Goal: Information Seeking & Learning: Learn about a topic

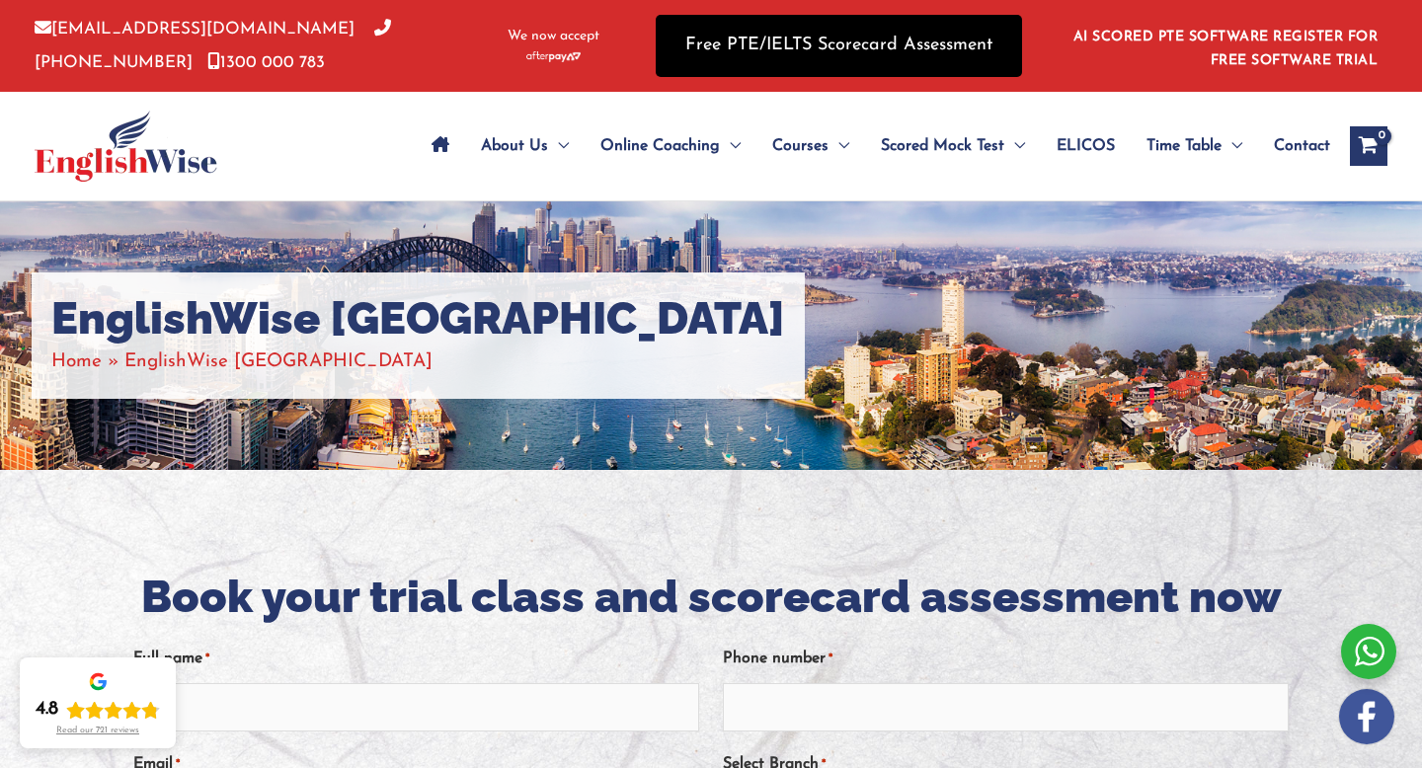
click at [784, 56] on link "Free PTE/IELTS Scorecard Assessment" at bounding box center [839, 46] width 366 height 62
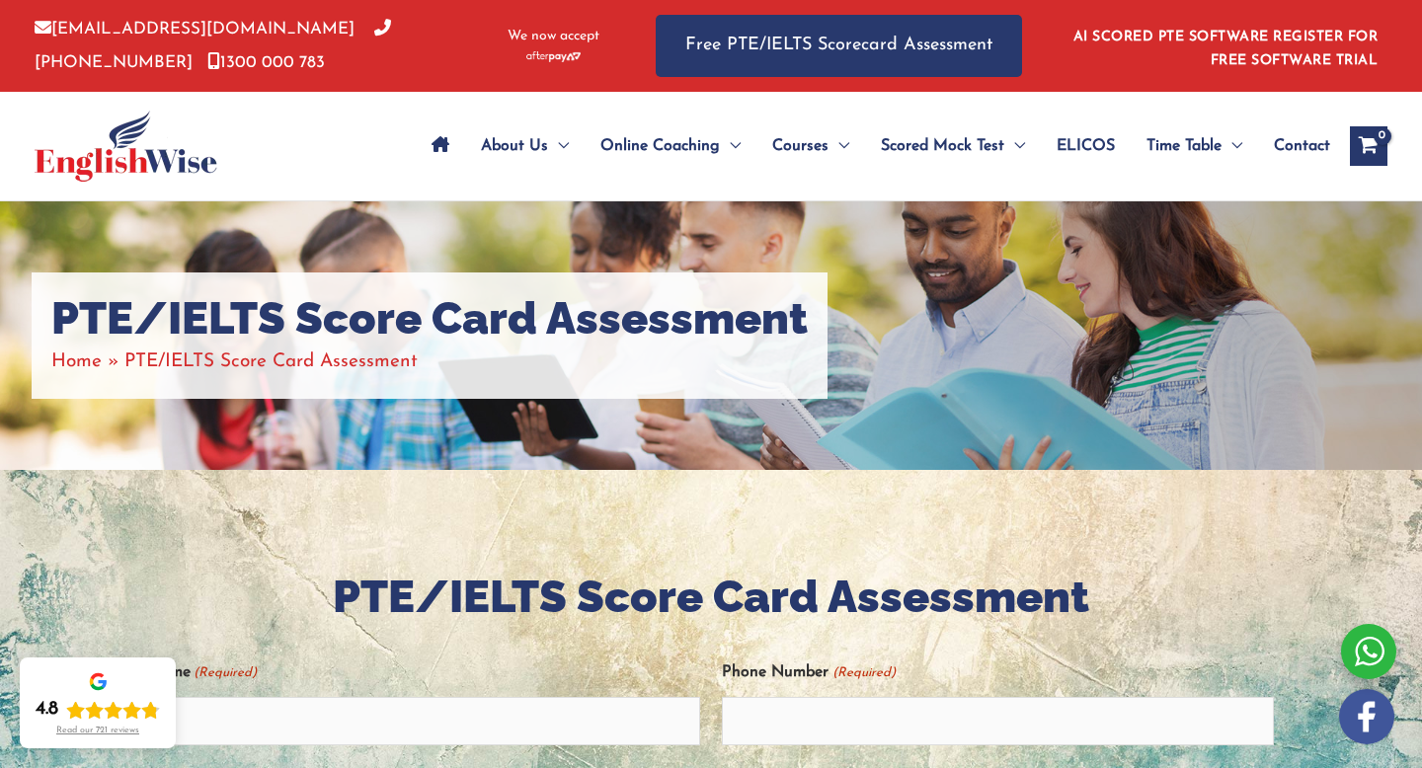
click at [141, 173] on img at bounding box center [126, 146] width 183 height 71
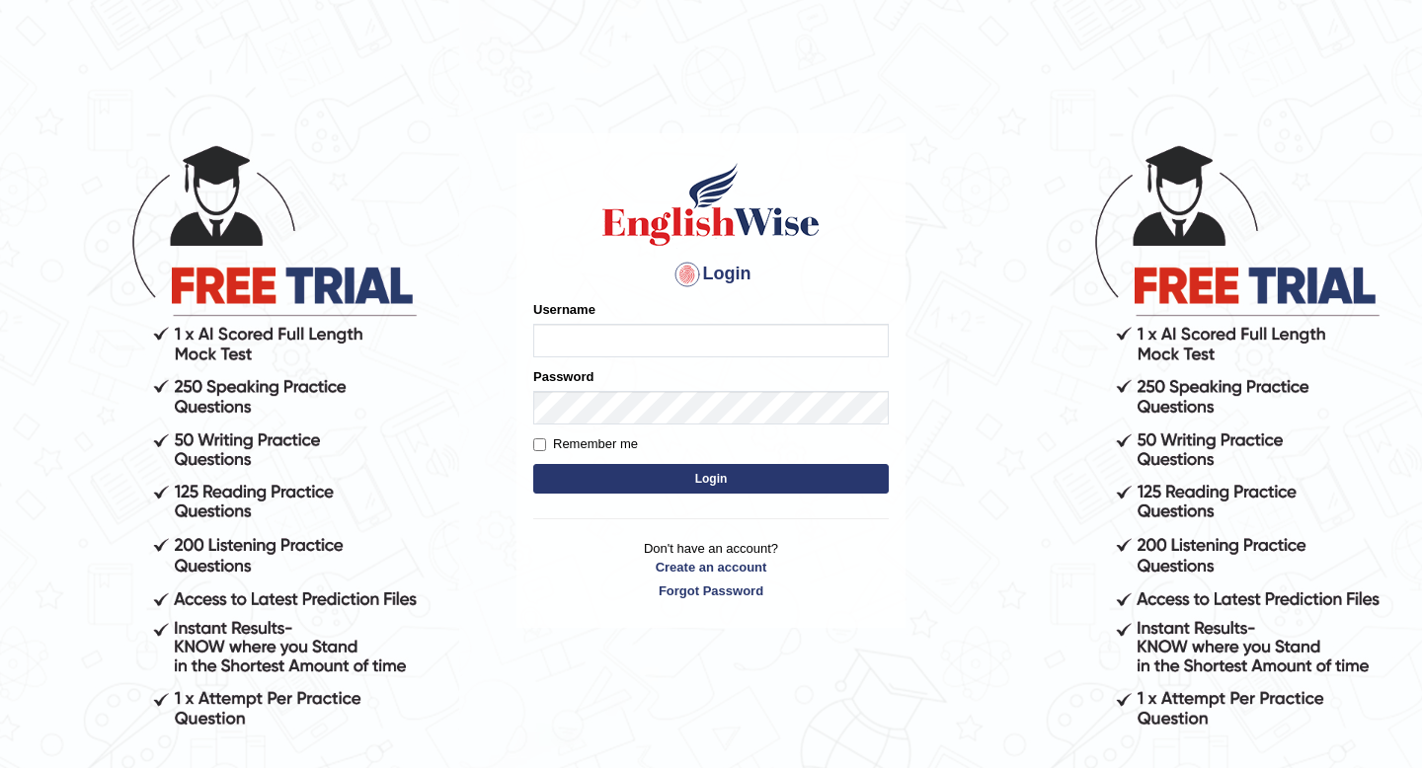
click at [672, 352] on input "Username" at bounding box center [711, 341] width 356 height 34
type input "jiwan_parramatta"
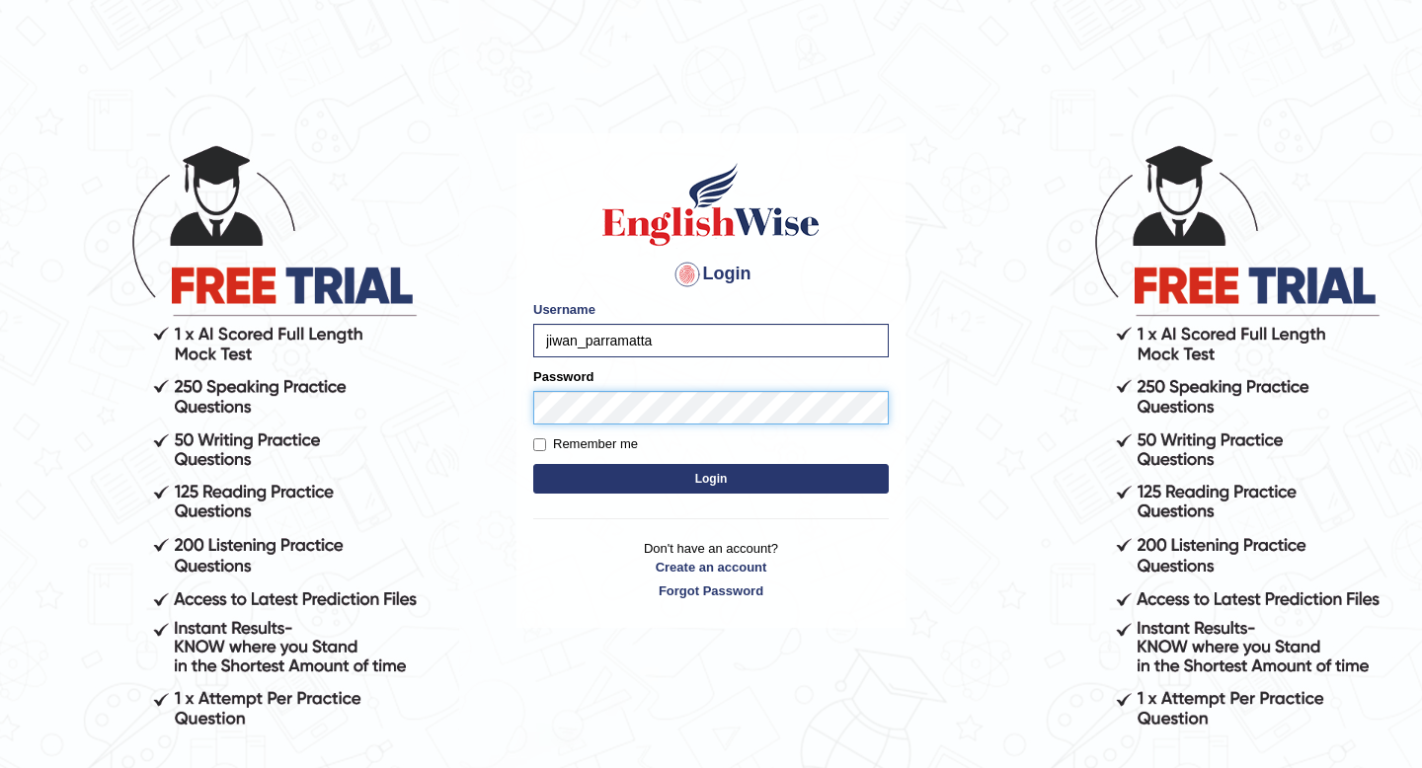
click at [533, 464] on button "Login" at bounding box center [711, 479] width 356 height 30
click at [640, 480] on button "Login" at bounding box center [711, 479] width 356 height 30
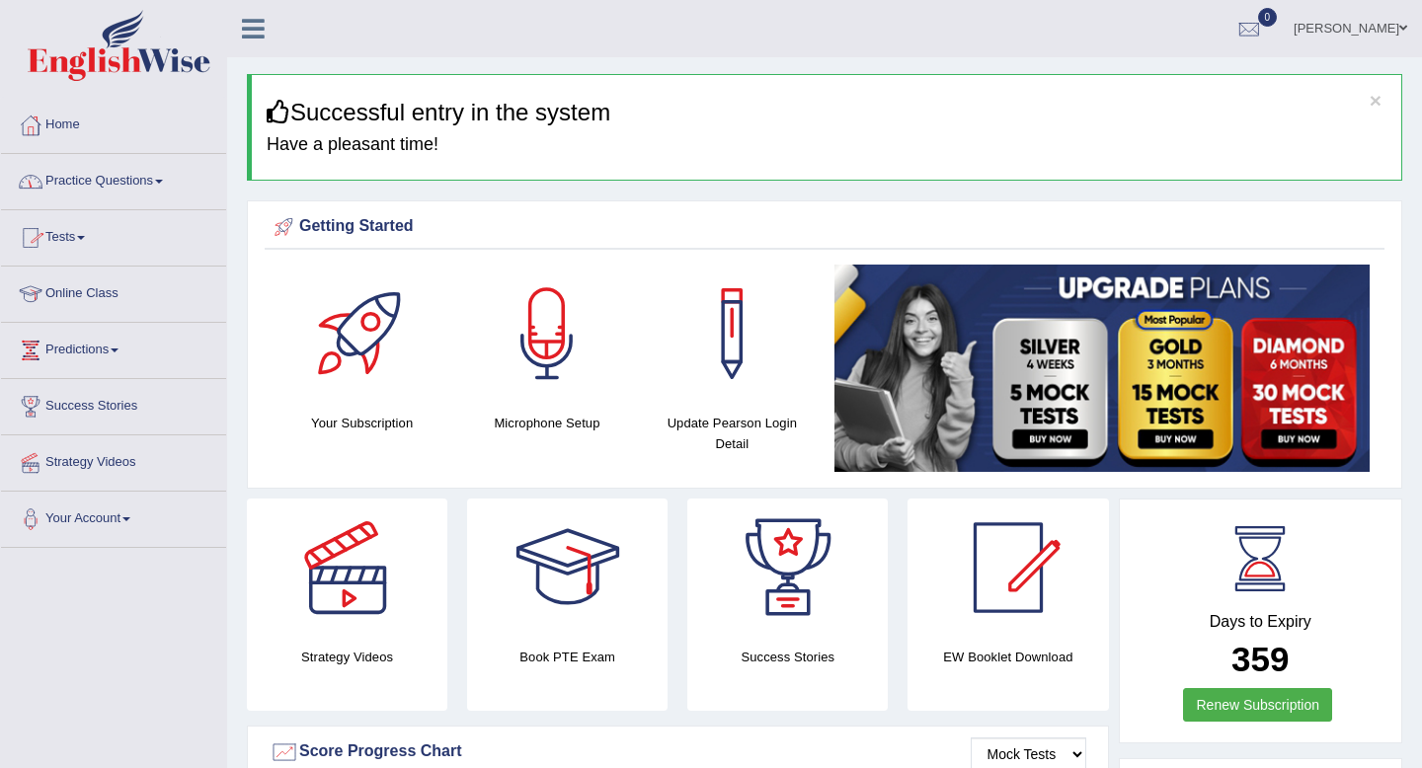
click at [86, 188] on link "Practice Questions" at bounding box center [113, 178] width 225 height 49
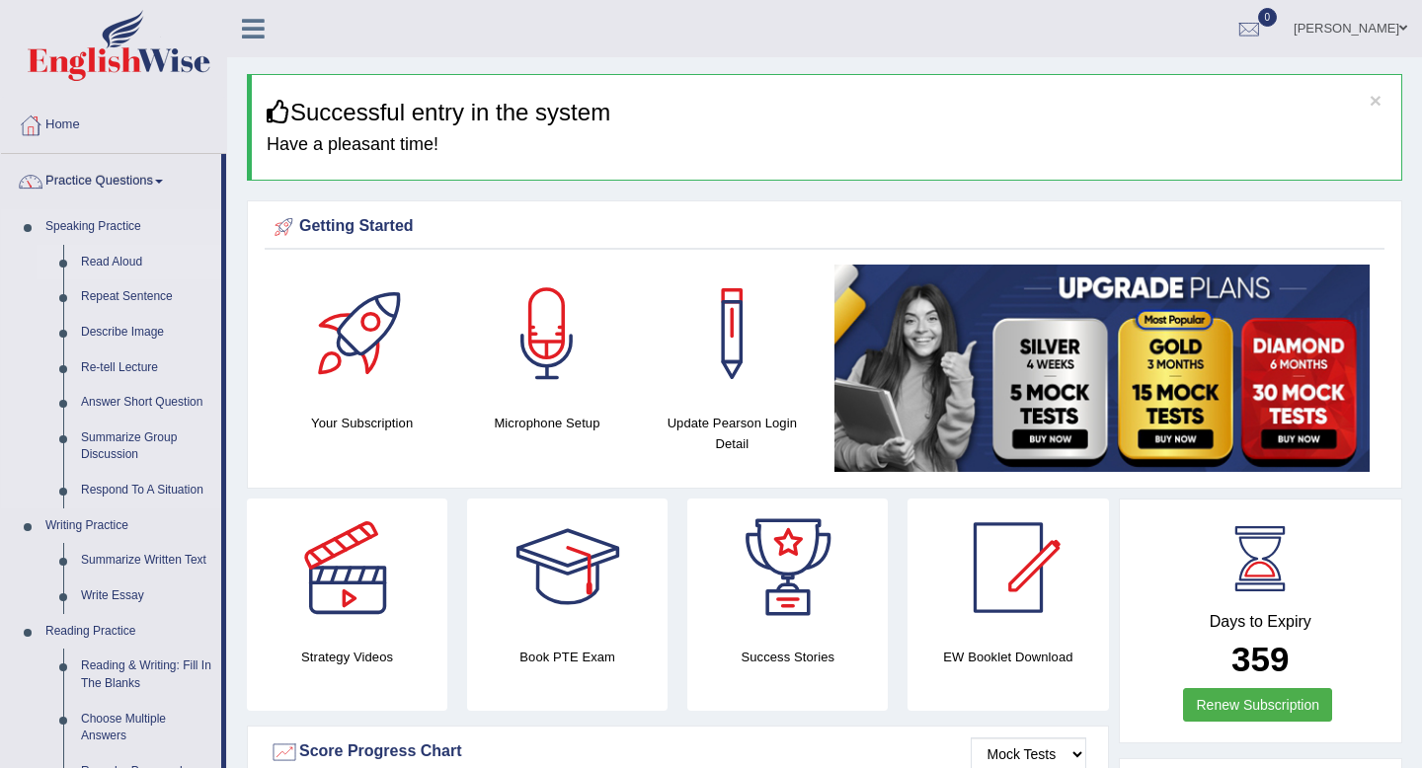
click at [86, 258] on link "Read Aloud" at bounding box center [146, 263] width 149 height 36
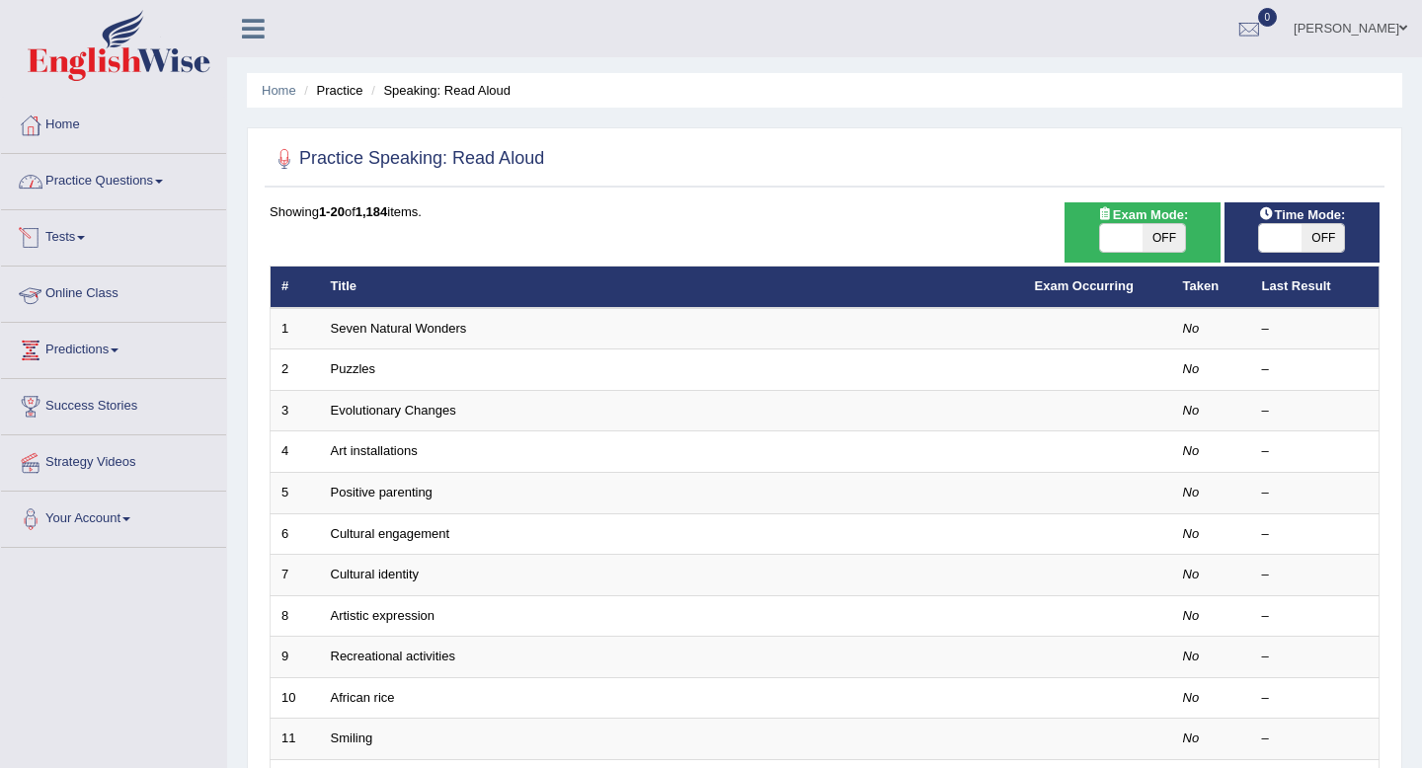
click at [155, 191] on link "Practice Questions" at bounding box center [113, 178] width 225 height 49
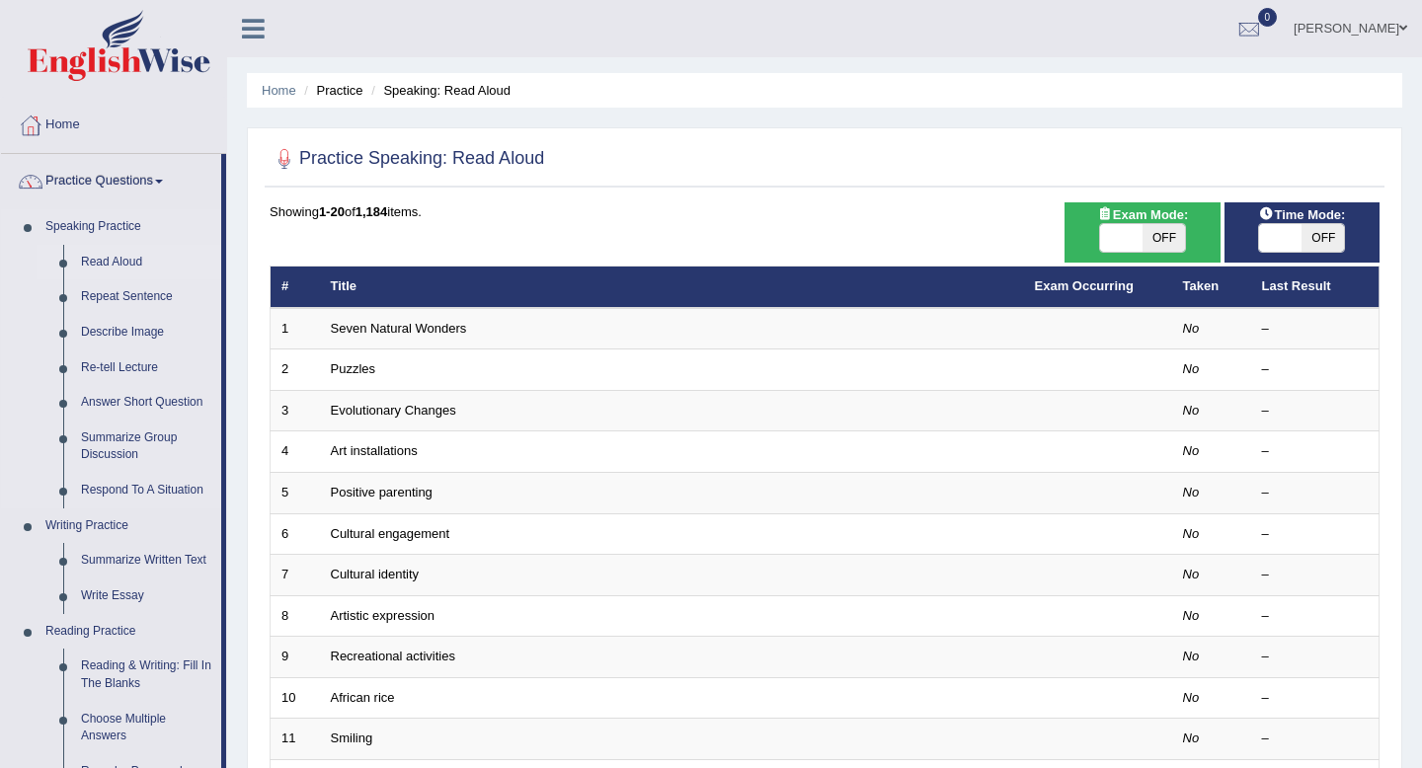
click at [114, 266] on link "Read Aloud" at bounding box center [146, 263] width 149 height 36
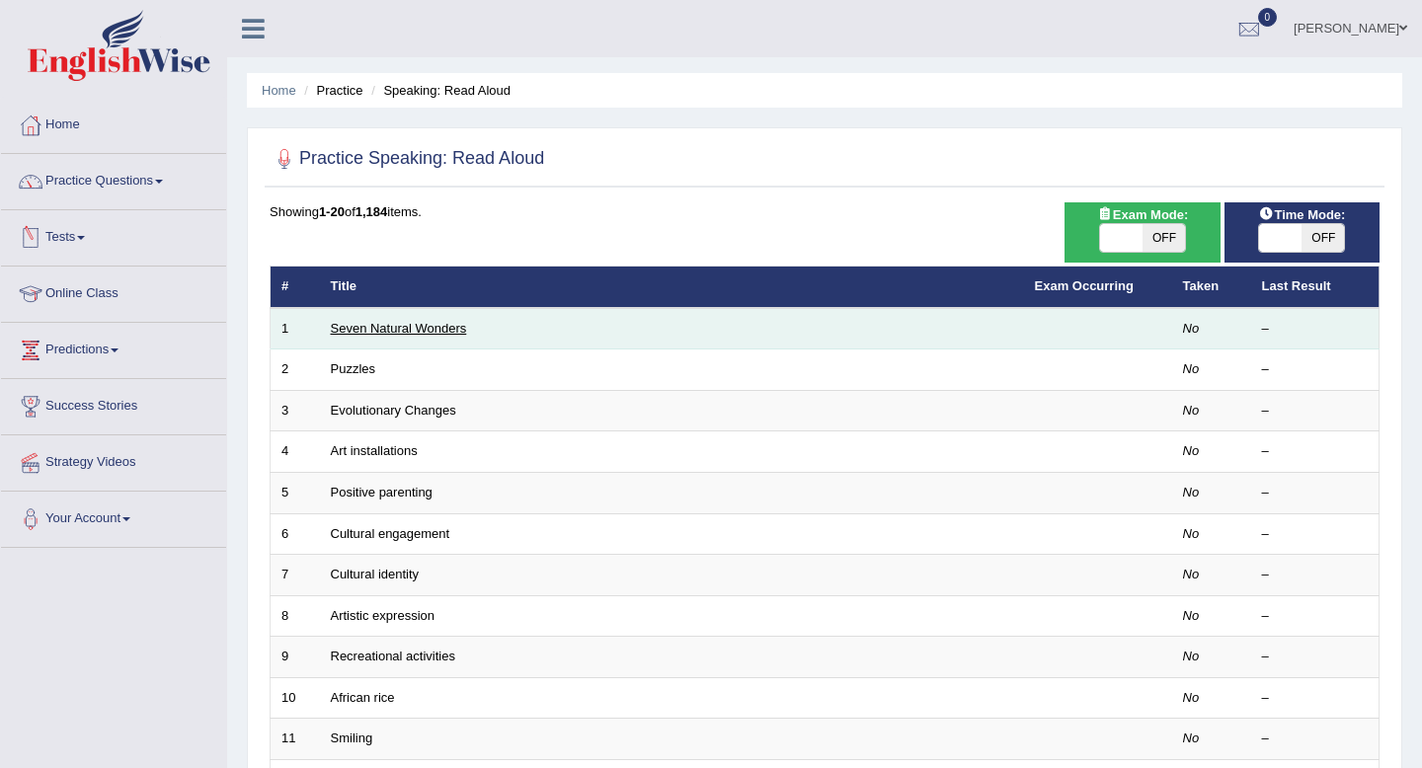
click at [420, 329] on link "Seven Natural Wonders" at bounding box center [399, 328] width 136 height 15
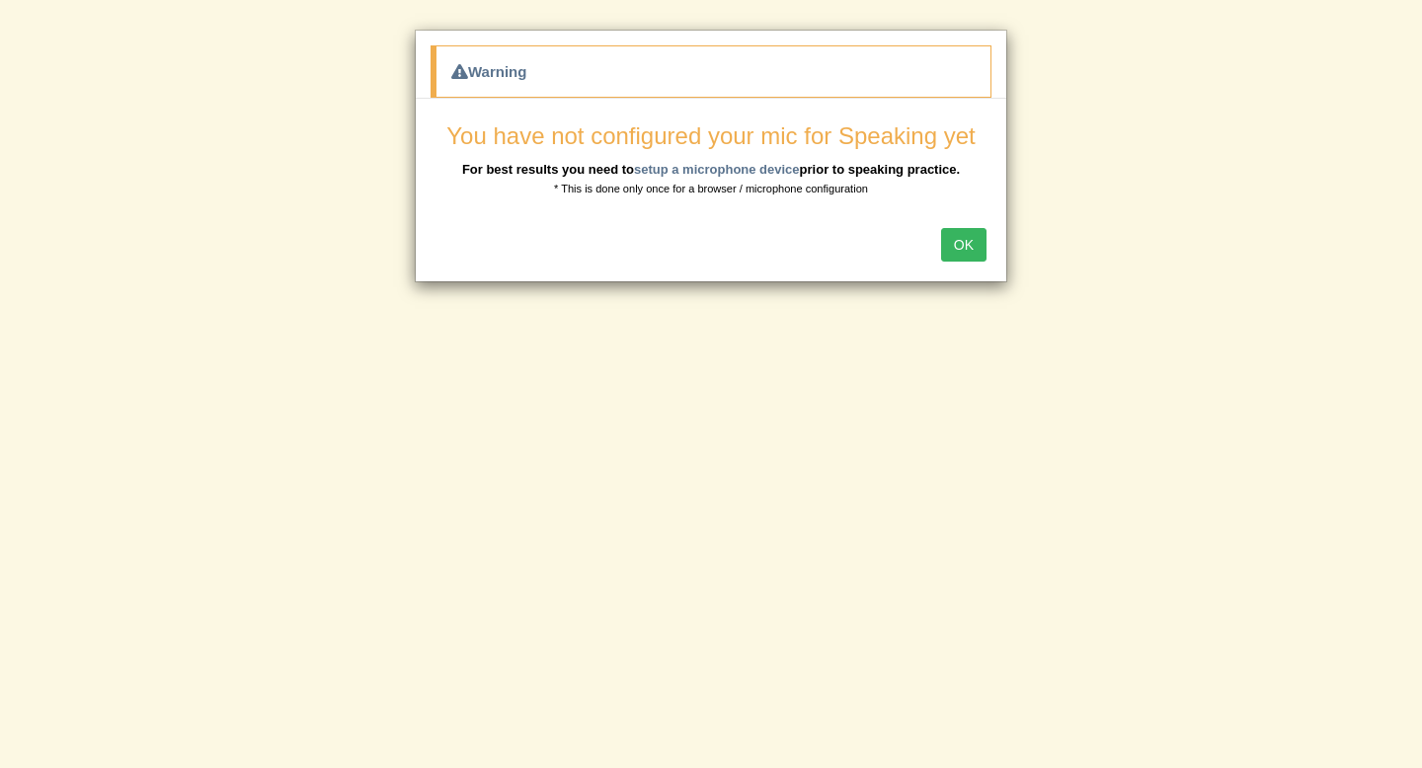
click at [972, 248] on button "OK" at bounding box center [963, 245] width 45 height 34
